Goal: Information Seeking & Learning: Learn about a topic

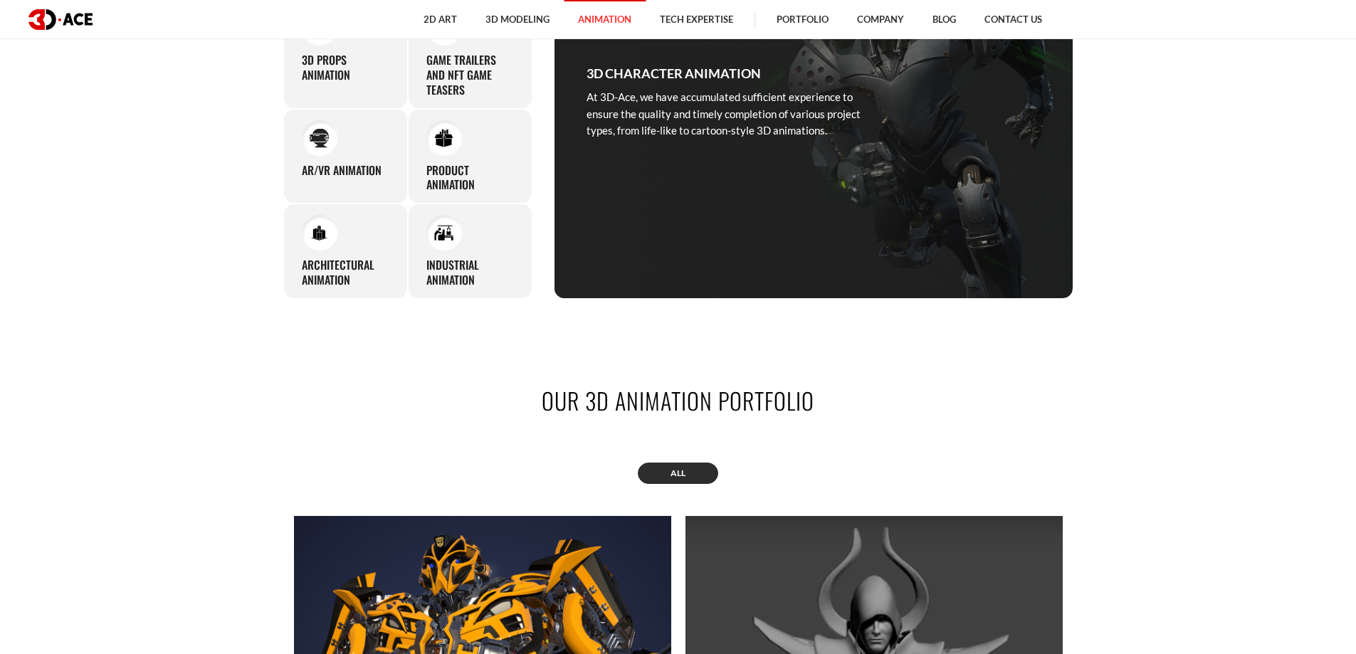
scroll to position [1139, 0]
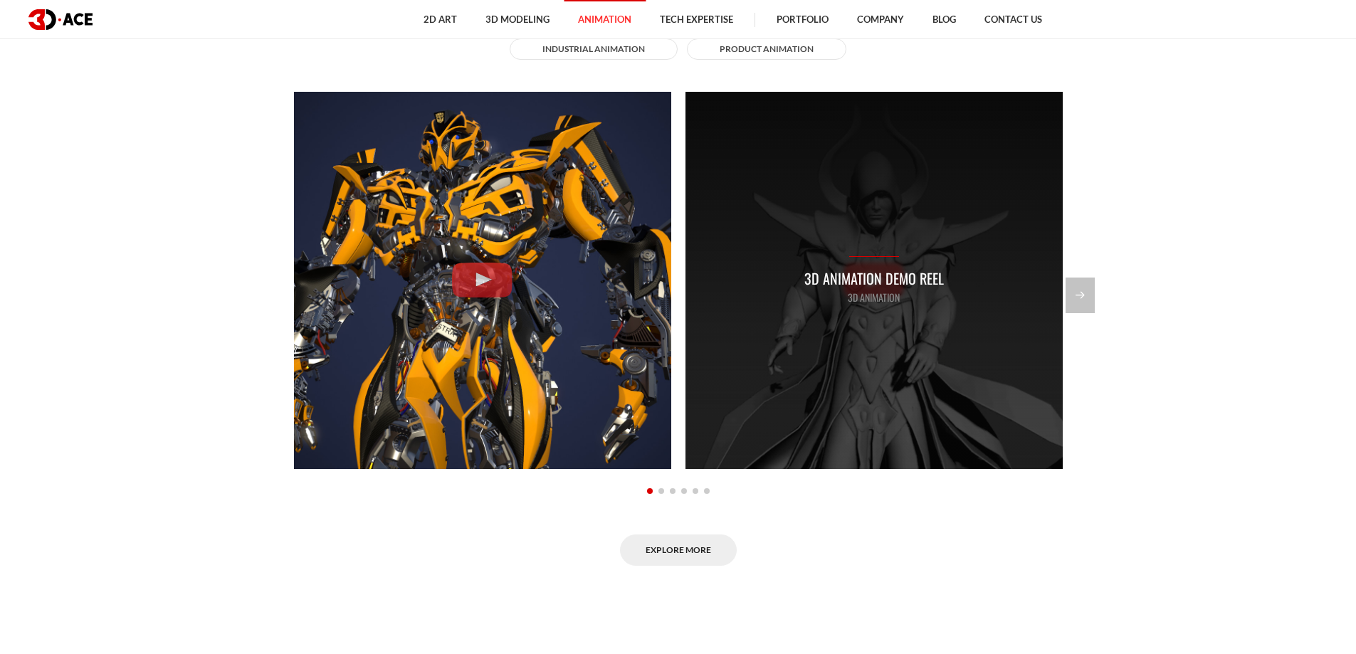
scroll to position [1281, 0]
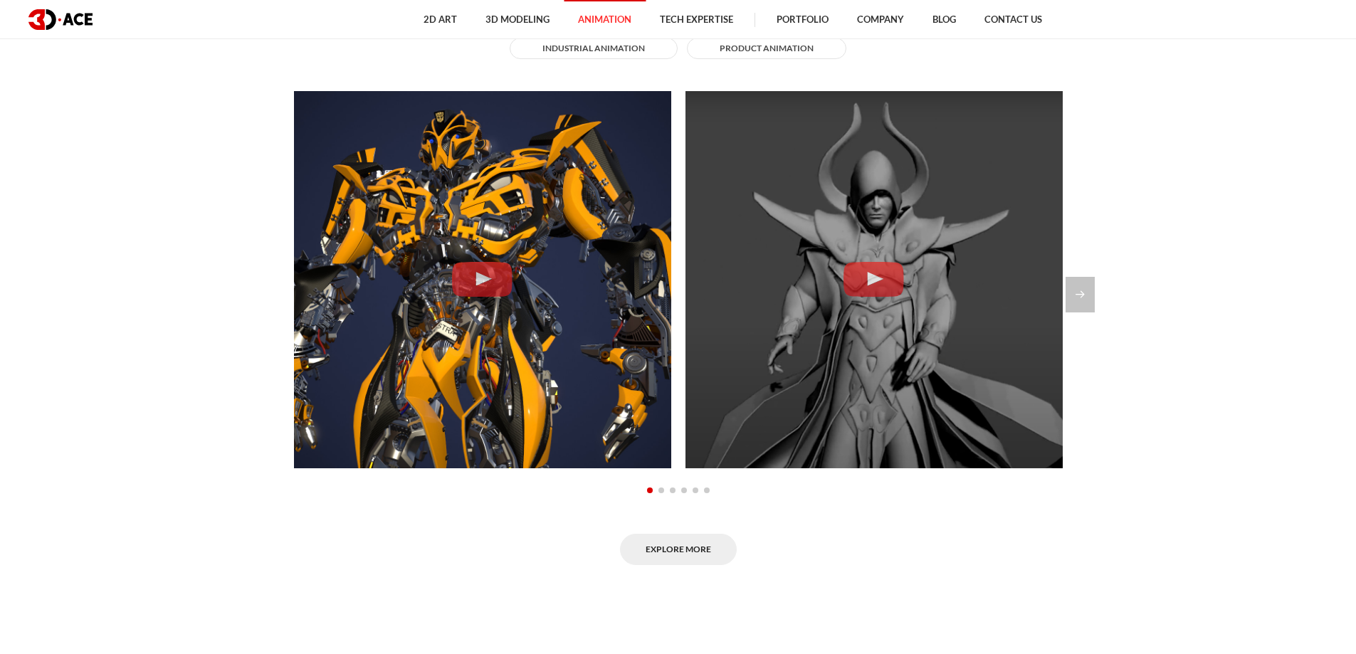
click at [1100, 297] on section "Explore our animation portfolio All 2D Animation 3D Animation Architectural ani…" at bounding box center [678, 248] width 1356 height 720
click at [1097, 295] on section "Explore our animation portfolio All 2D Animation 3D Animation Architectural ani…" at bounding box center [678, 248] width 1356 height 720
click at [1084, 295] on div "Next slide" at bounding box center [1079, 295] width 29 height 36
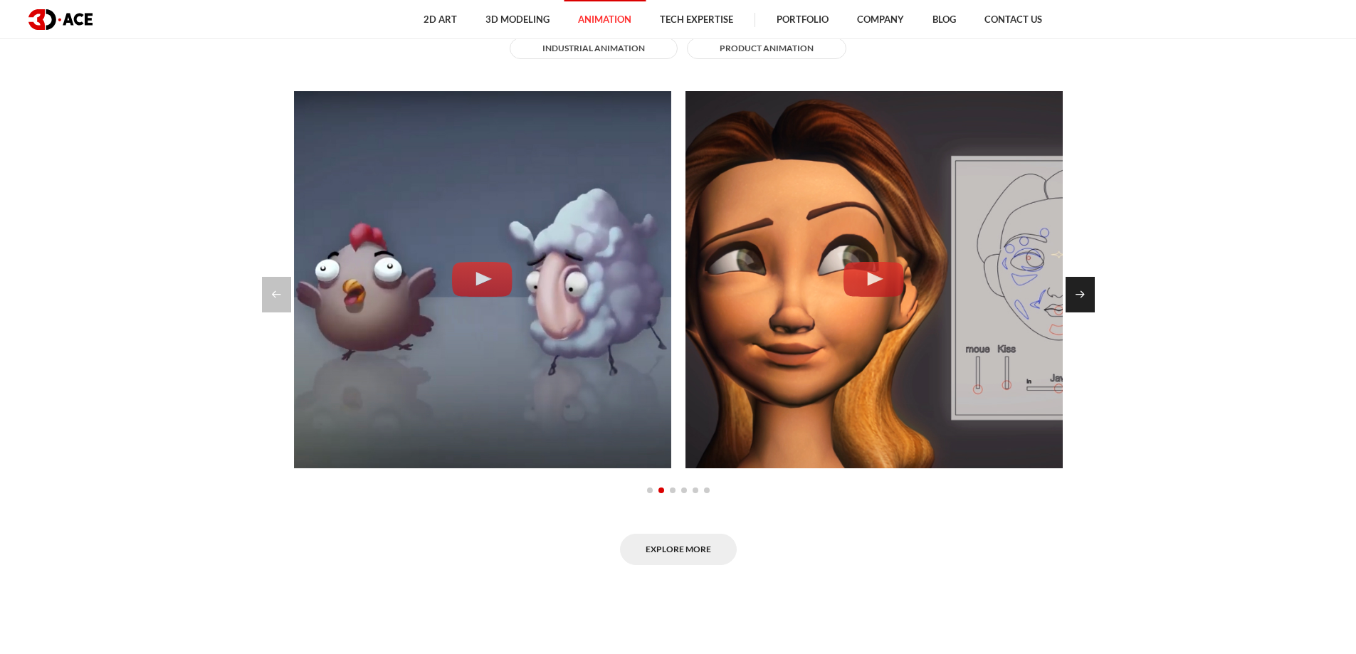
click at [1084, 295] on div "Next slide" at bounding box center [1079, 295] width 29 height 36
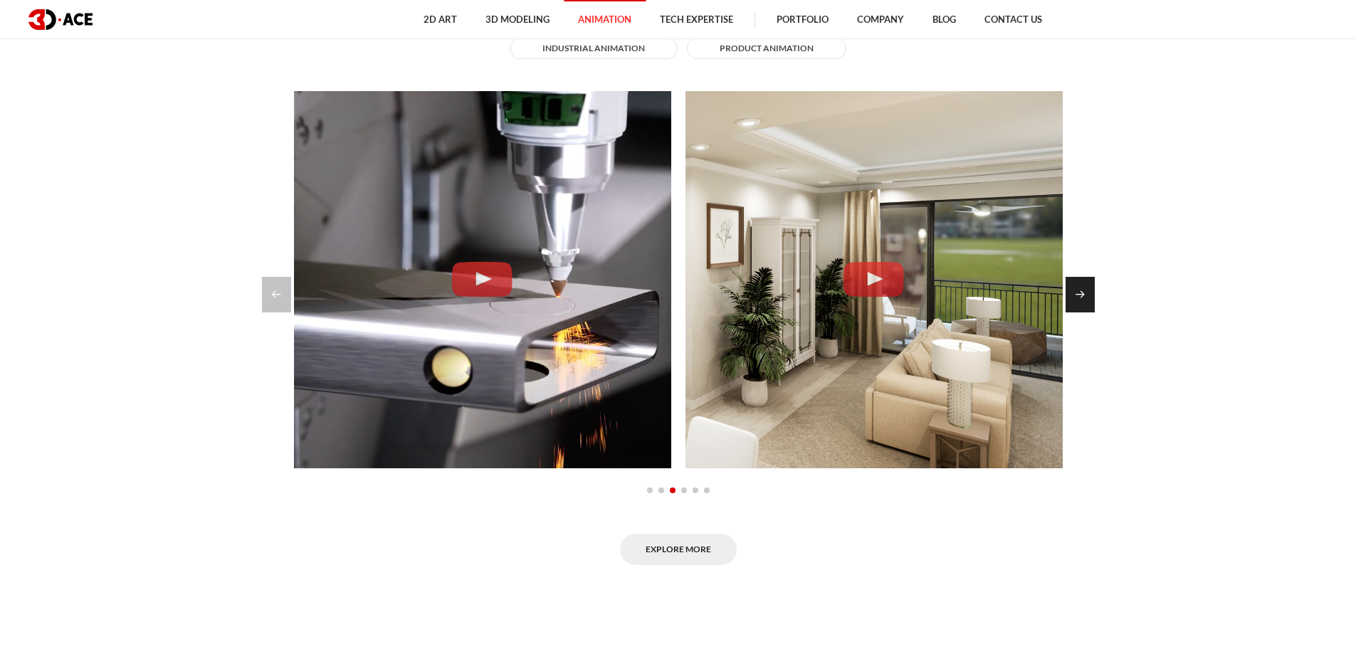
click at [1084, 295] on div "Next slide" at bounding box center [1079, 295] width 29 height 36
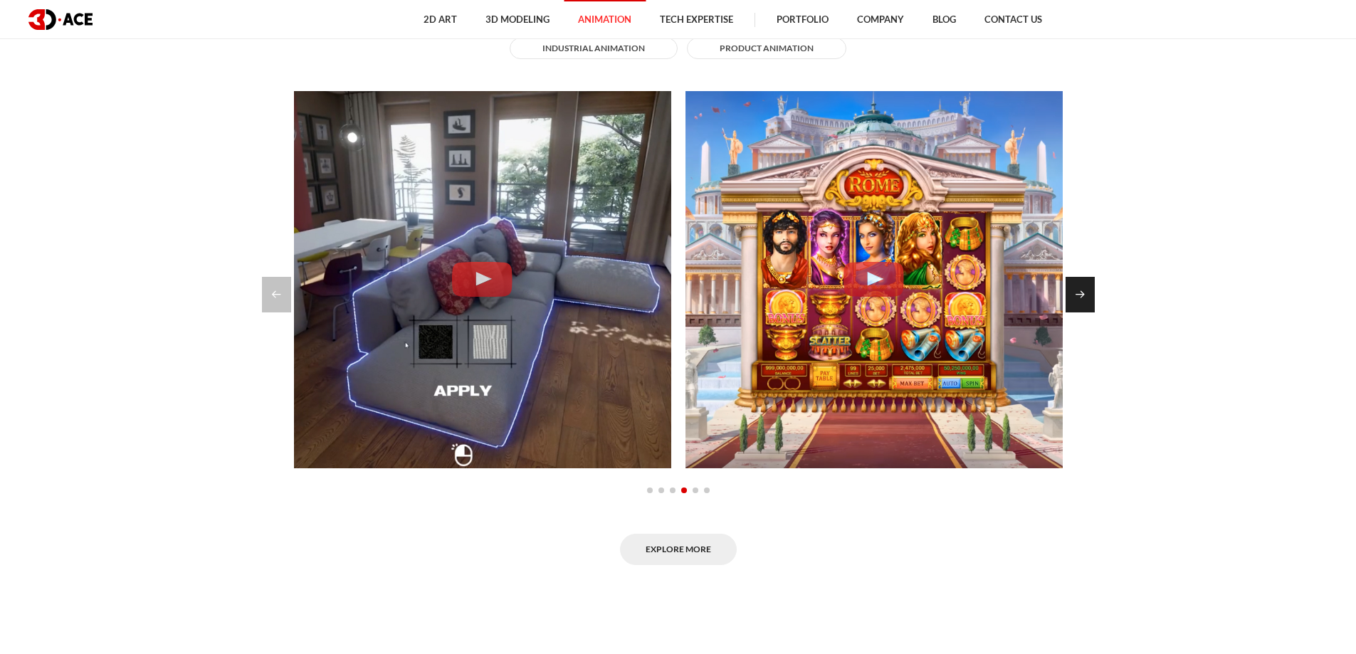
click at [1081, 295] on div "Next slide" at bounding box center [1079, 295] width 29 height 36
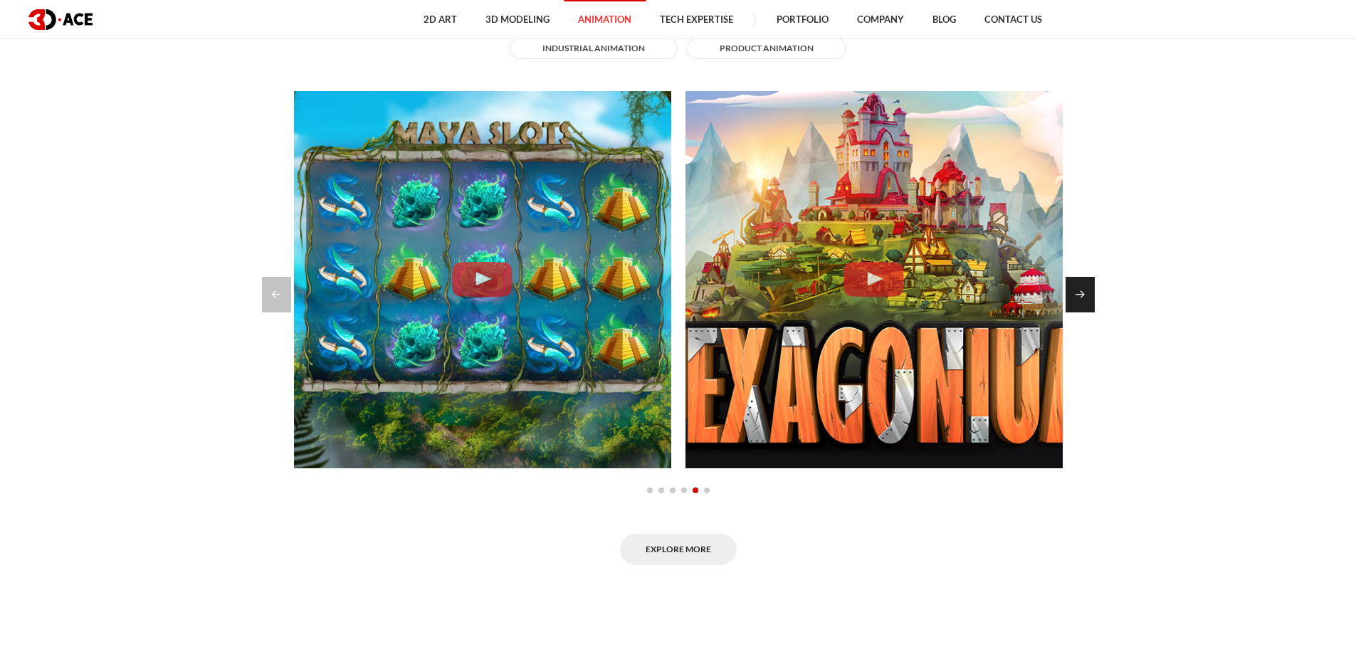
click at [1081, 295] on div "Next slide" at bounding box center [1079, 295] width 29 height 36
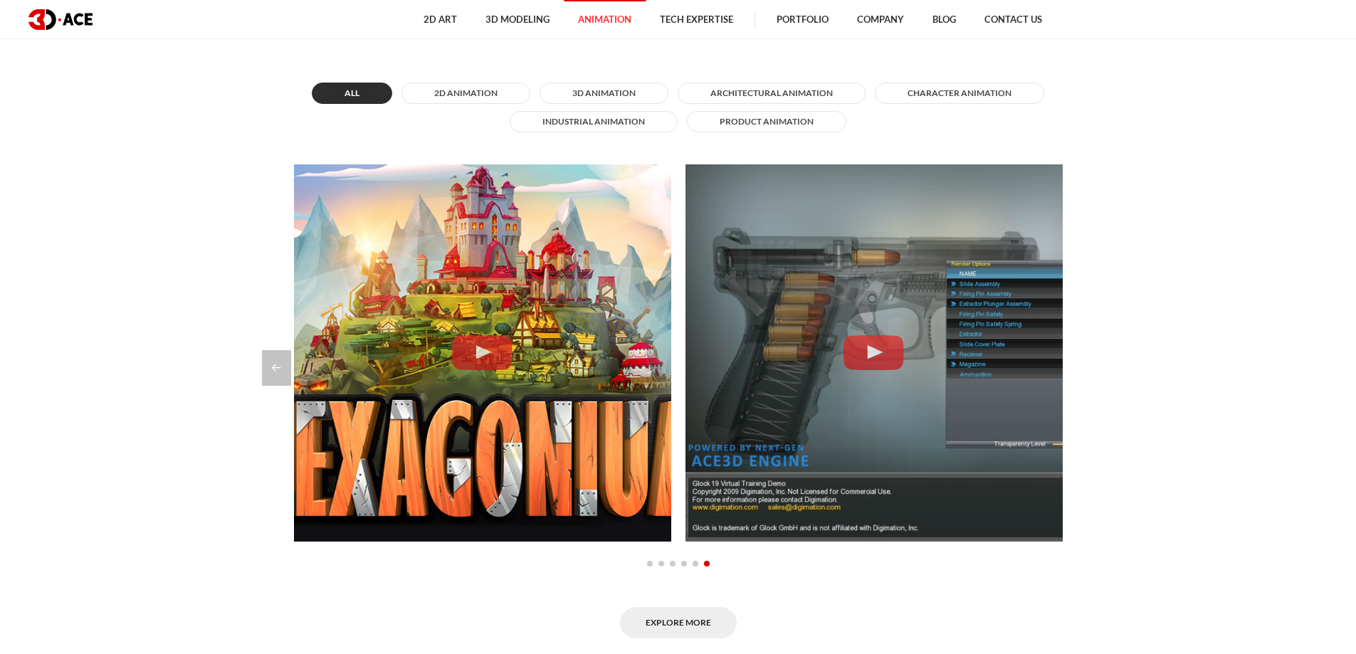
scroll to position [1067, 0]
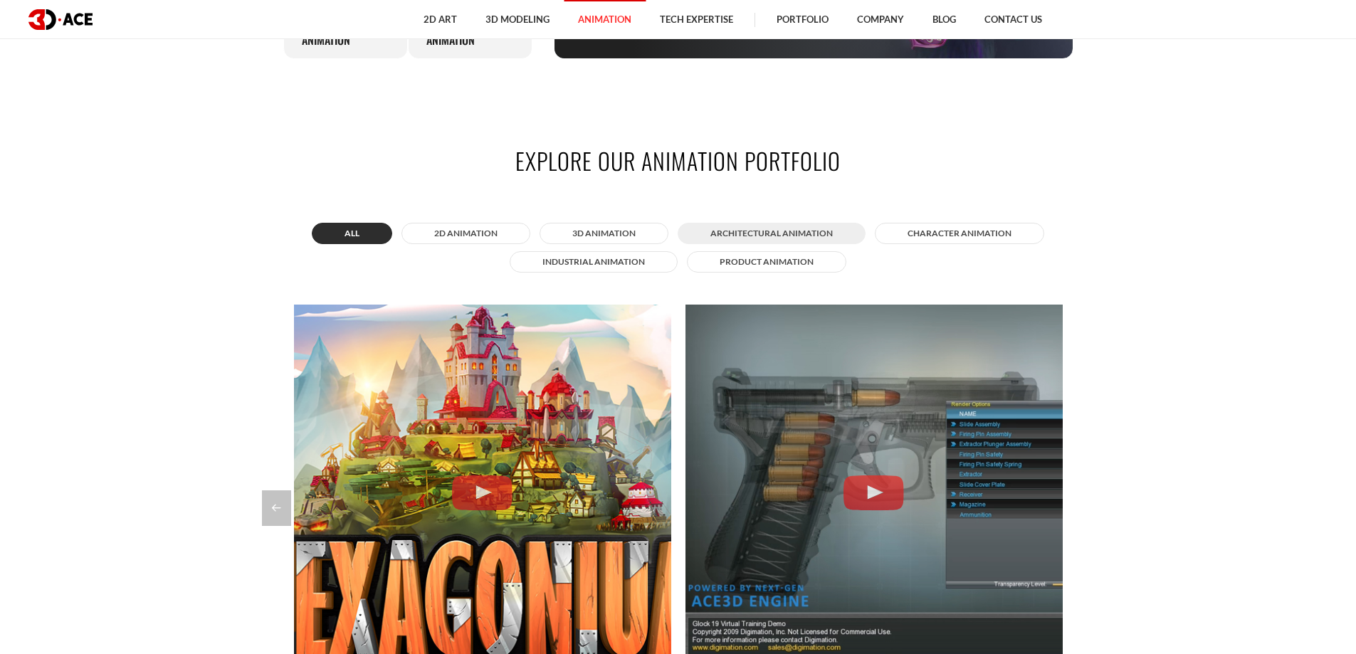
click at [776, 226] on button "Architectural animation" at bounding box center [771, 233] width 188 height 21
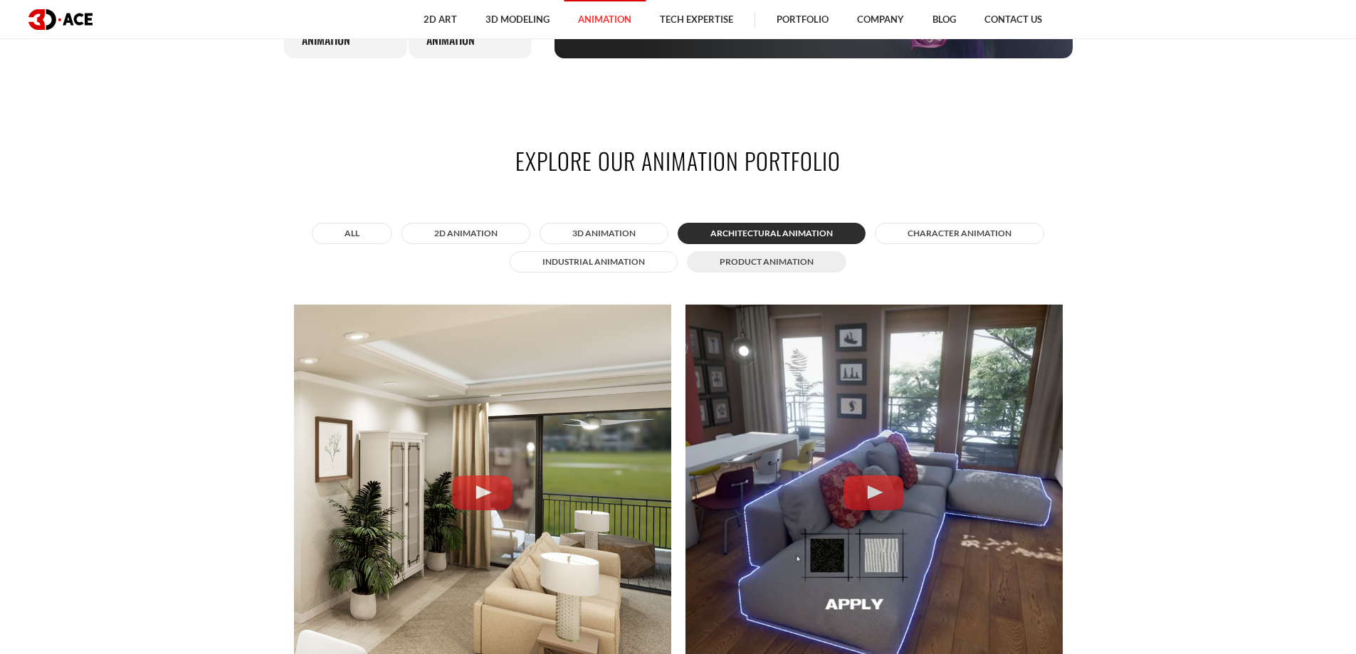
click at [785, 254] on button "Product animation" at bounding box center [766, 261] width 159 height 21
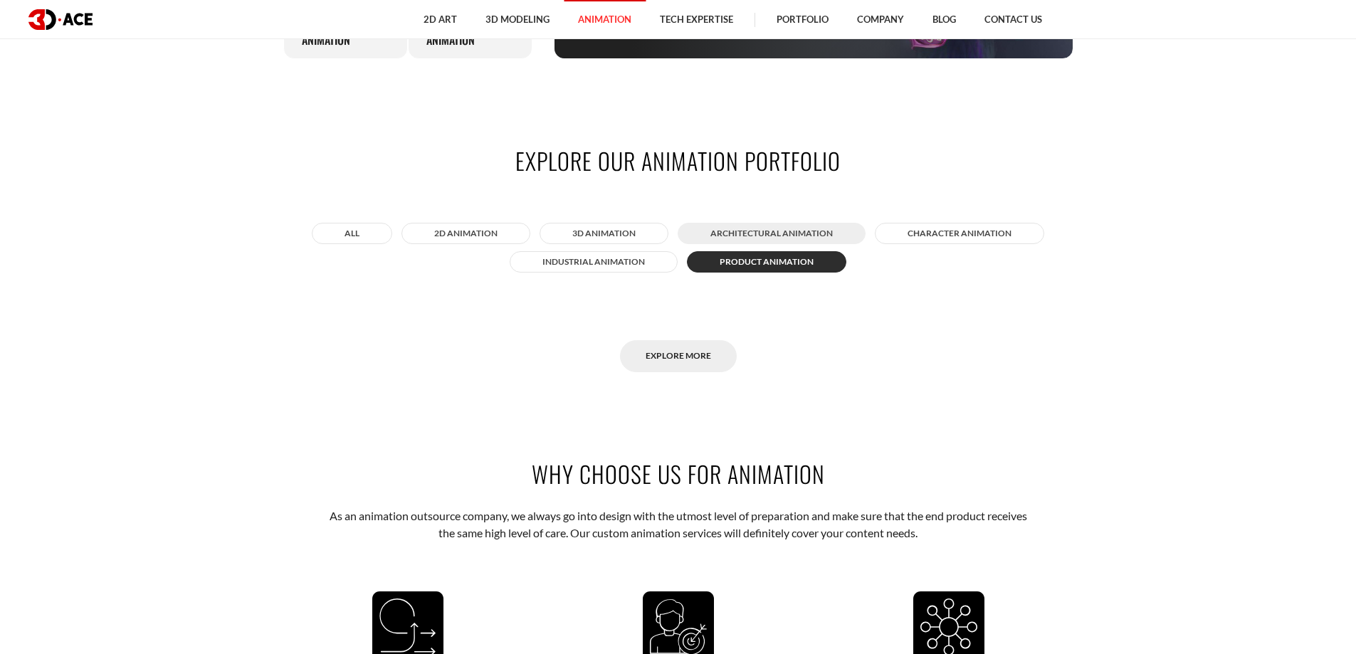
click at [787, 227] on button "Architectural animation" at bounding box center [771, 233] width 188 height 21
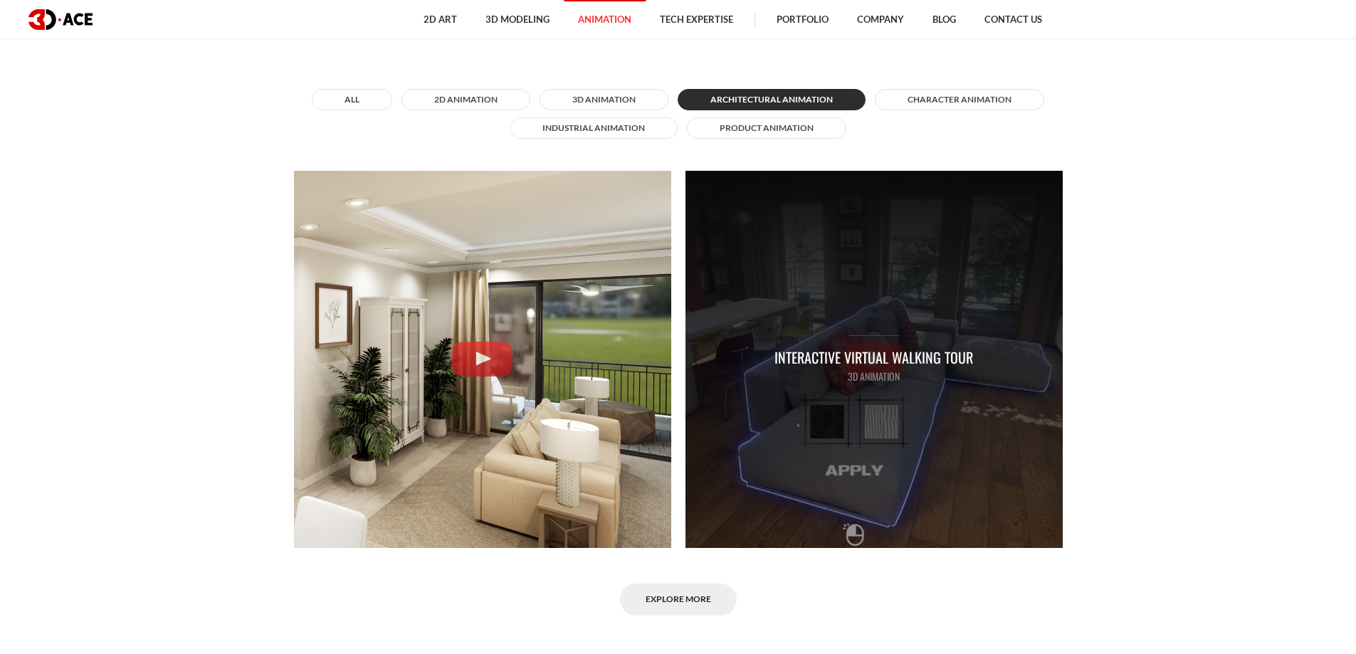
scroll to position [1210, 0]
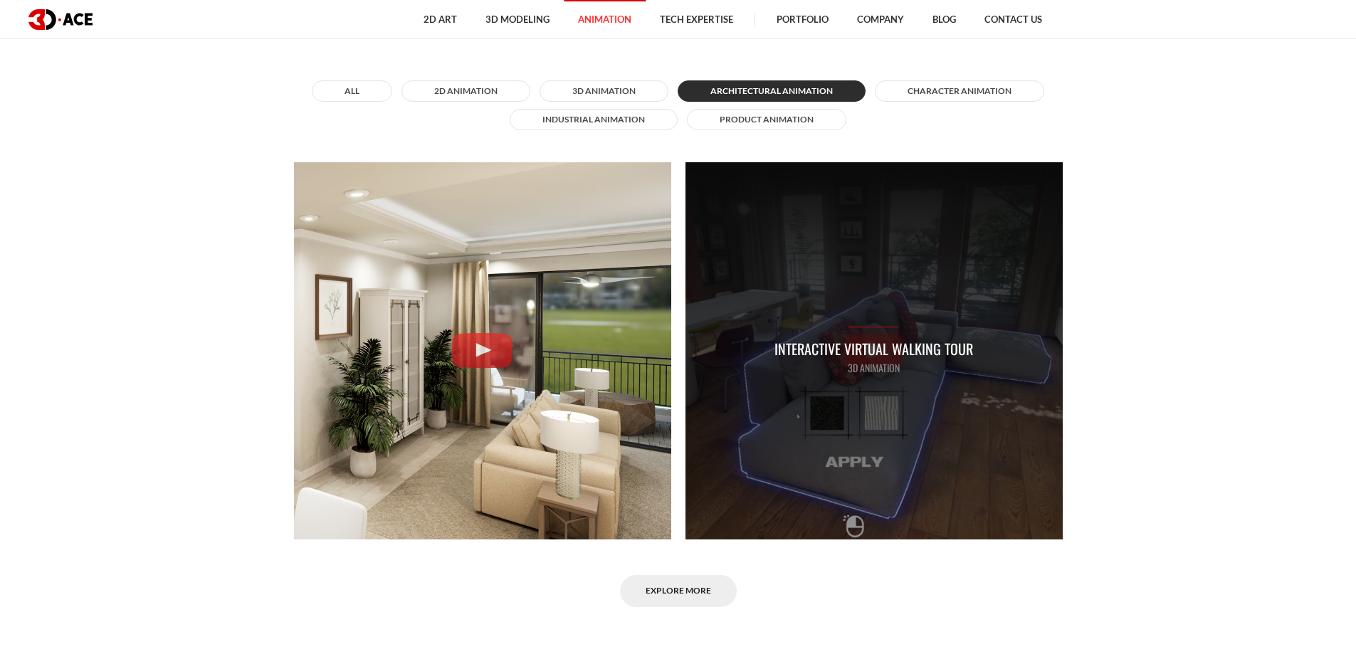
click at [907, 310] on div "Interactive Virtual Walking Tour 3D Animation" at bounding box center [873, 350] width 377 height 377
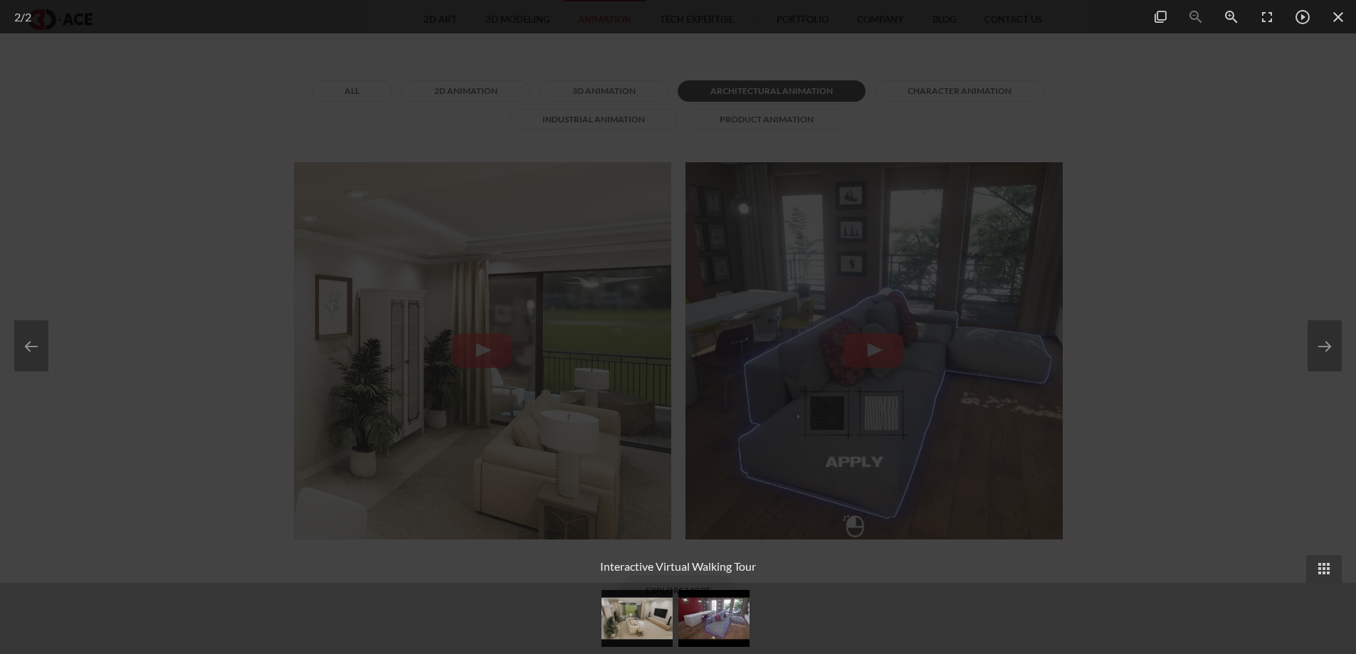
click at [1224, 241] on div at bounding box center [678, 327] width 1356 height 654
